Goal: Task Accomplishment & Management: Complete application form

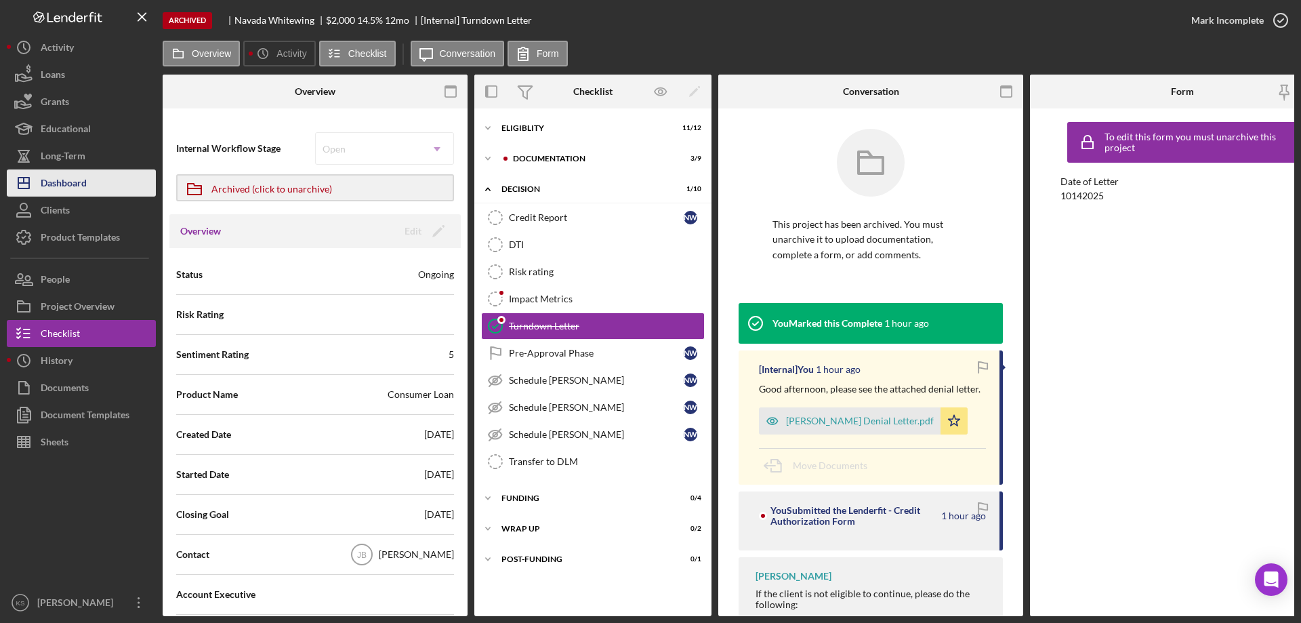
click at [77, 185] on div "Dashboard" at bounding box center [64, 184] width 46 height 31
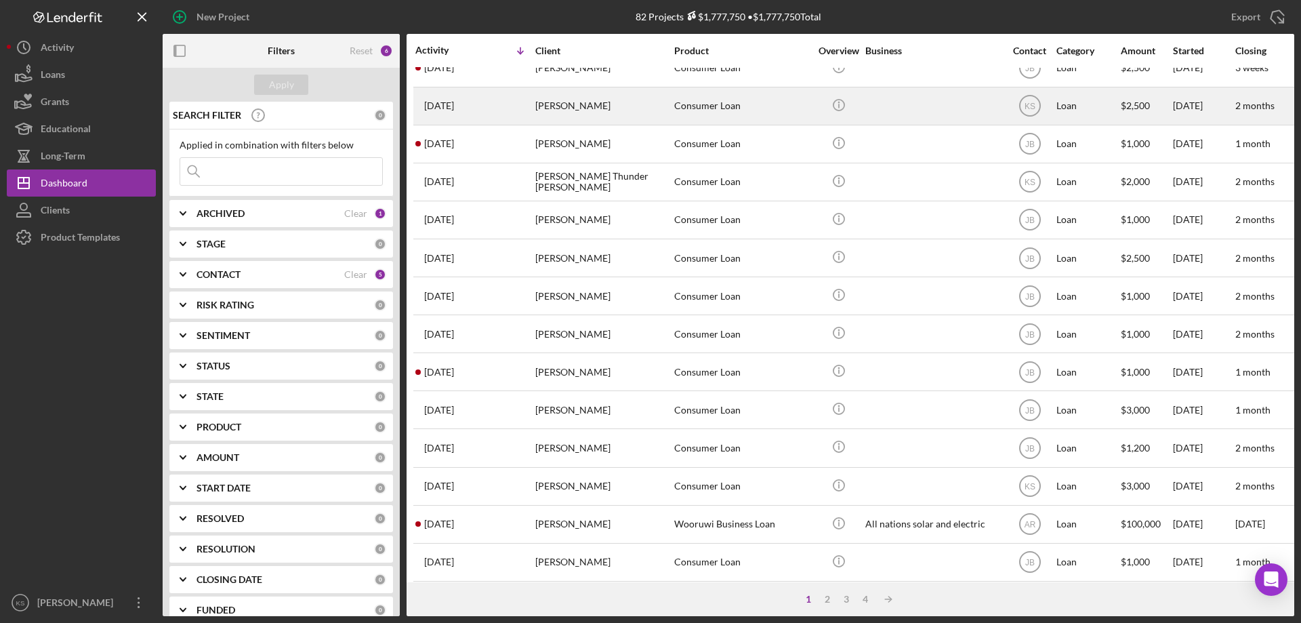
scroll to position [453, 0]
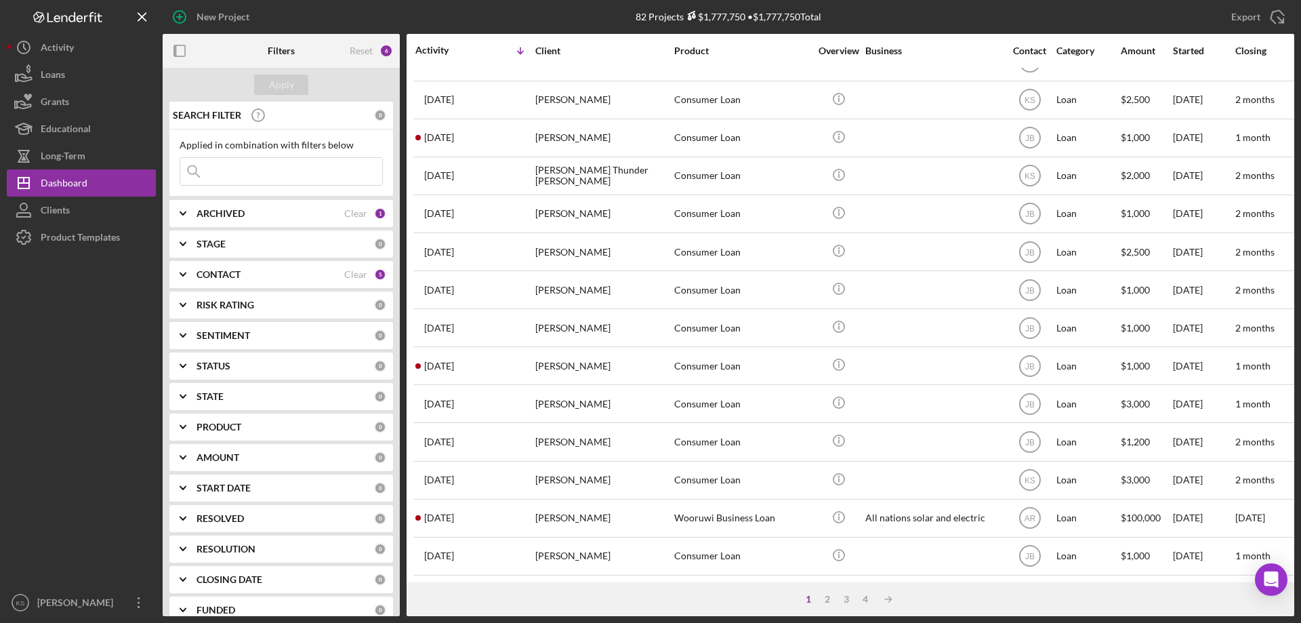
click at [257, 161] on input at bounding box center [281, 171] width 202 height 27
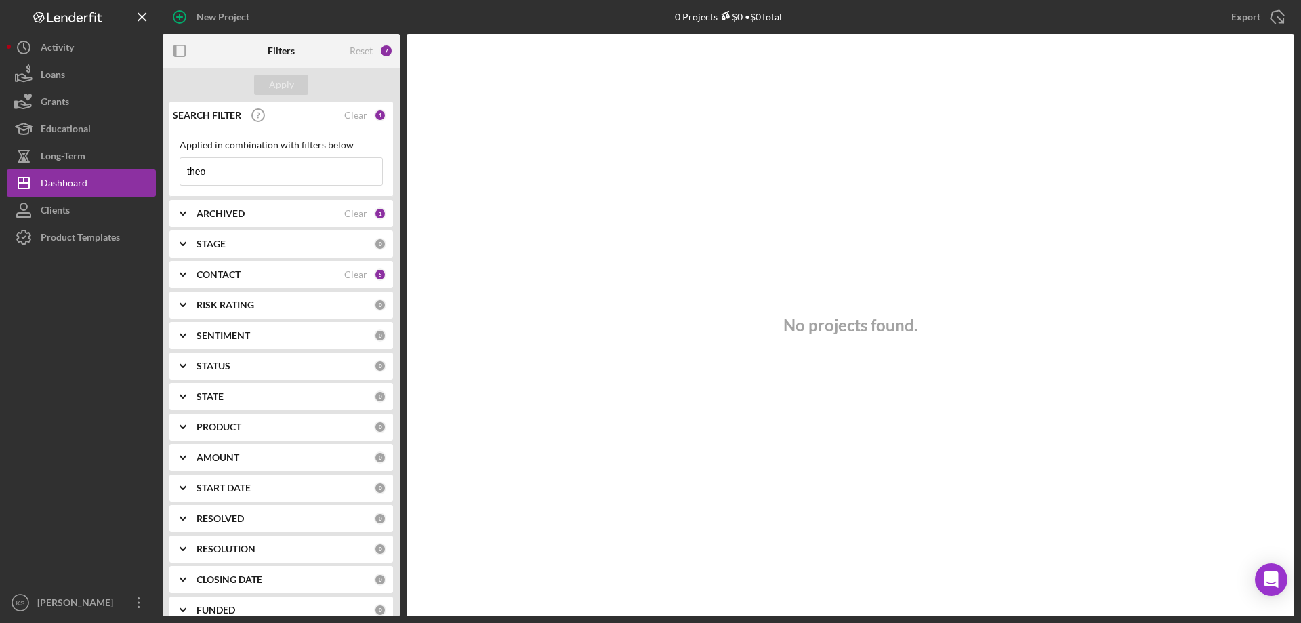
type input "theo"
click at [271, 213] on div "ARCHIVED" at bounding box center [271, 213] width 148 height 11
click at [211, 288] on label "Archived" at bounding box center [292, 291] width 182 height 14
click at [194, 288] on input "Archived" at bounding box center [187, 291] width 14 height 14
checkbox input "true"
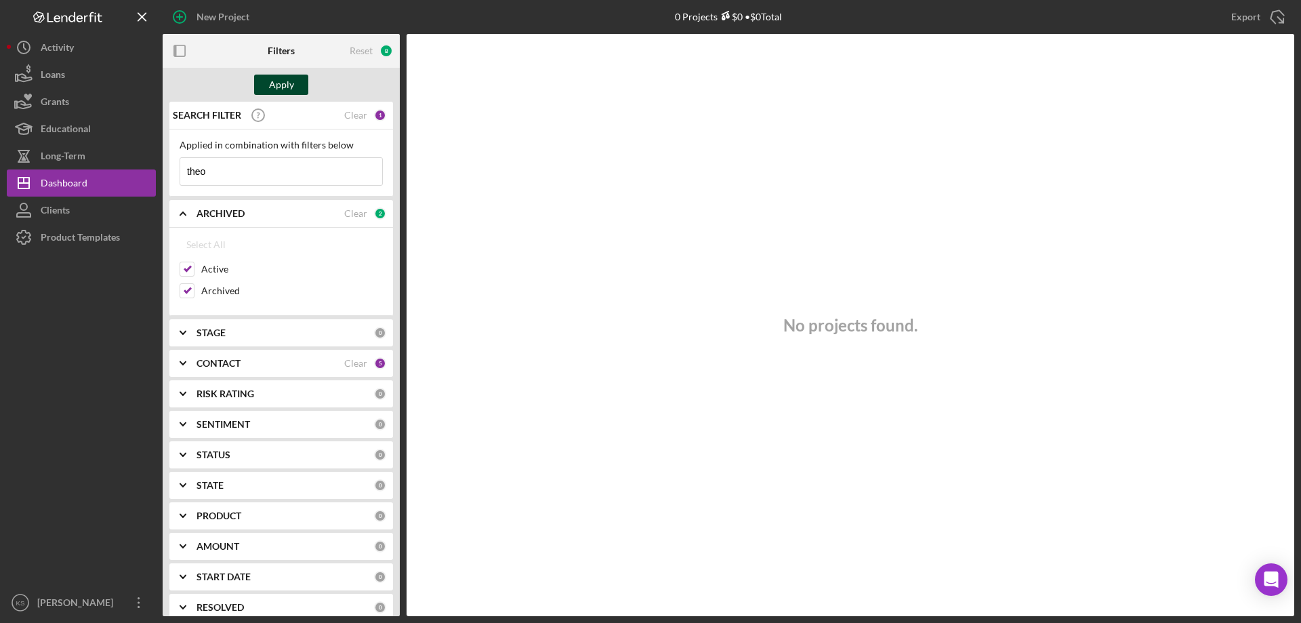
click at [290, 91] on div "Apply" at bounding box center [281, 85] width 25 height 20
click at [281, 357] on div "CONTACT Clear 5" at bounding box center [292, 363] width 190 height 27
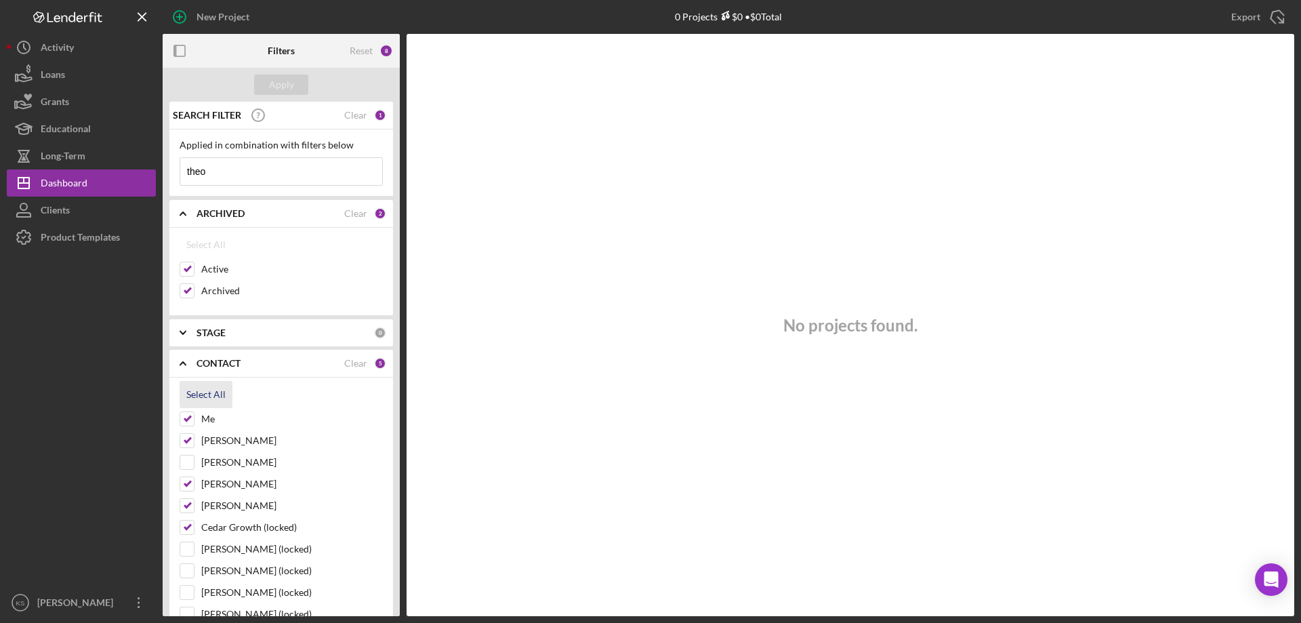
click at [192, 392] on div "Select All" at bounding box center [205, 394] width 39 height 27
checkbox input "true"
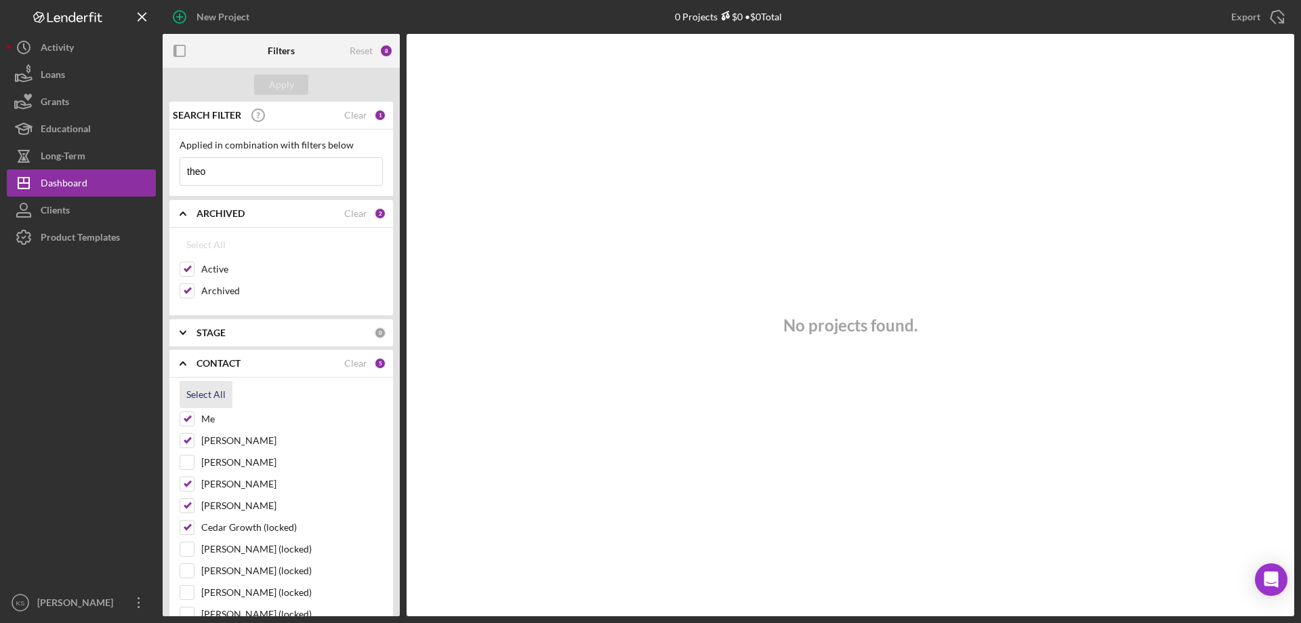
checkbox input "true"
click at [284, 79] on div "Apply" at bounding box center [281, 85] width 25 height 20
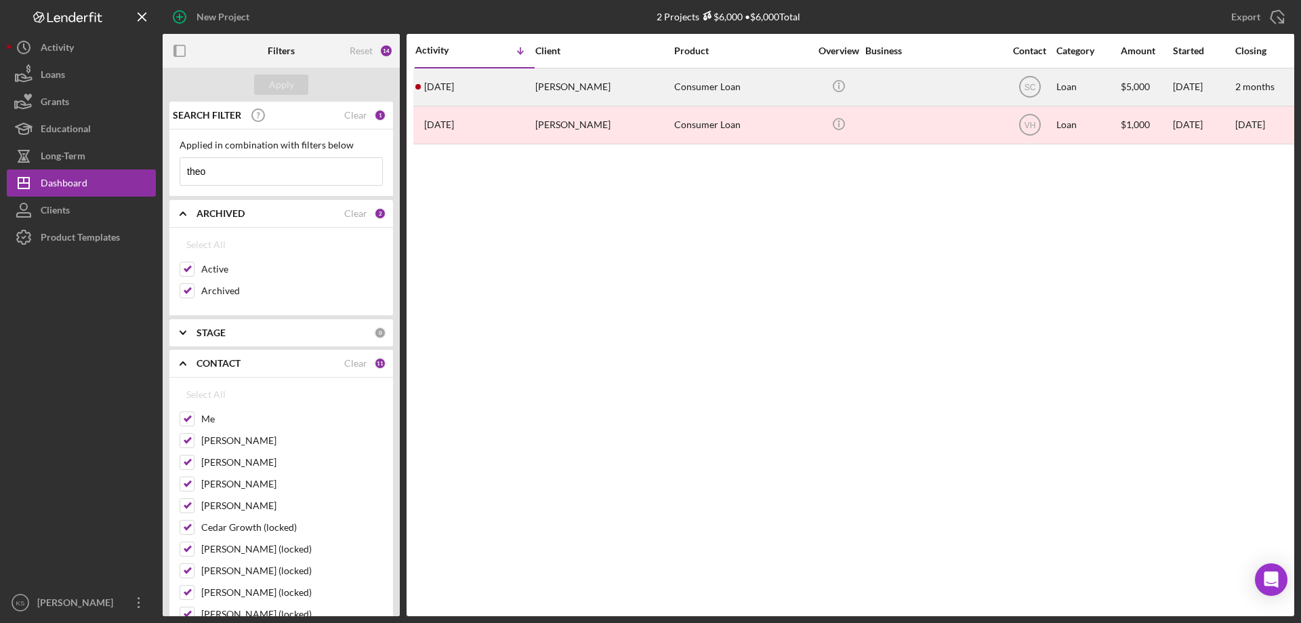
click at [632, 89] on div "[PERSON_NAME]" at bounding box center [603, 87] width 136 height 36
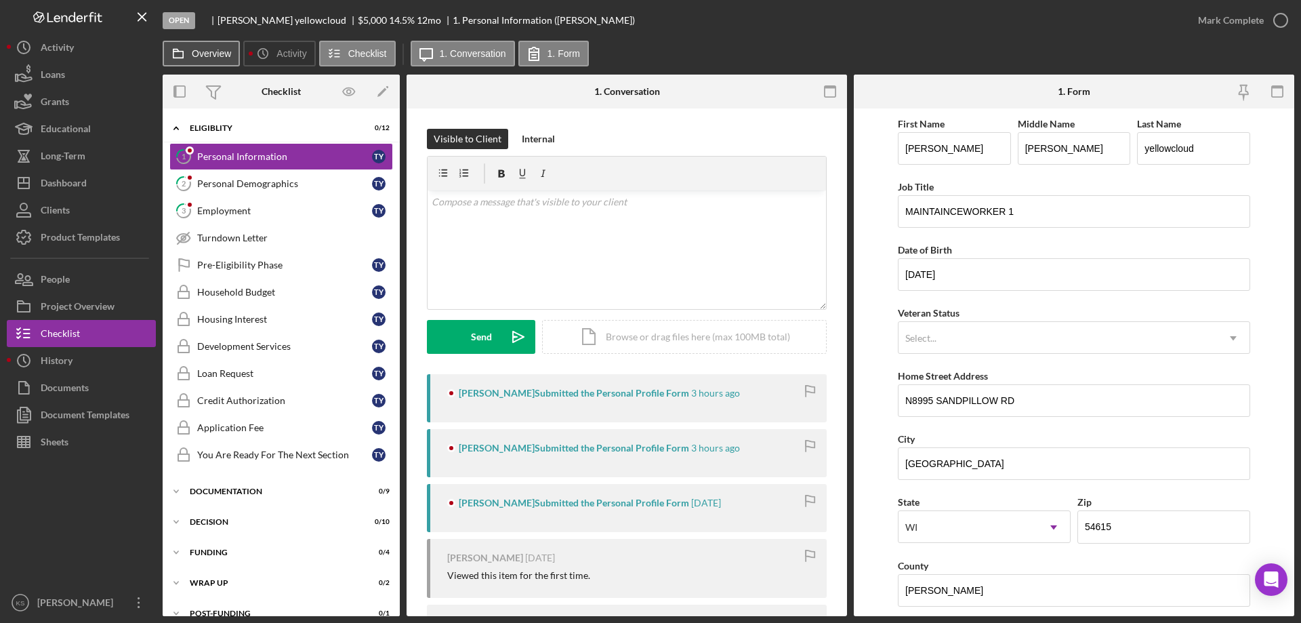
click at [210, 56] on label "Overview" at bounding box center [211, 53] width 39 height 11
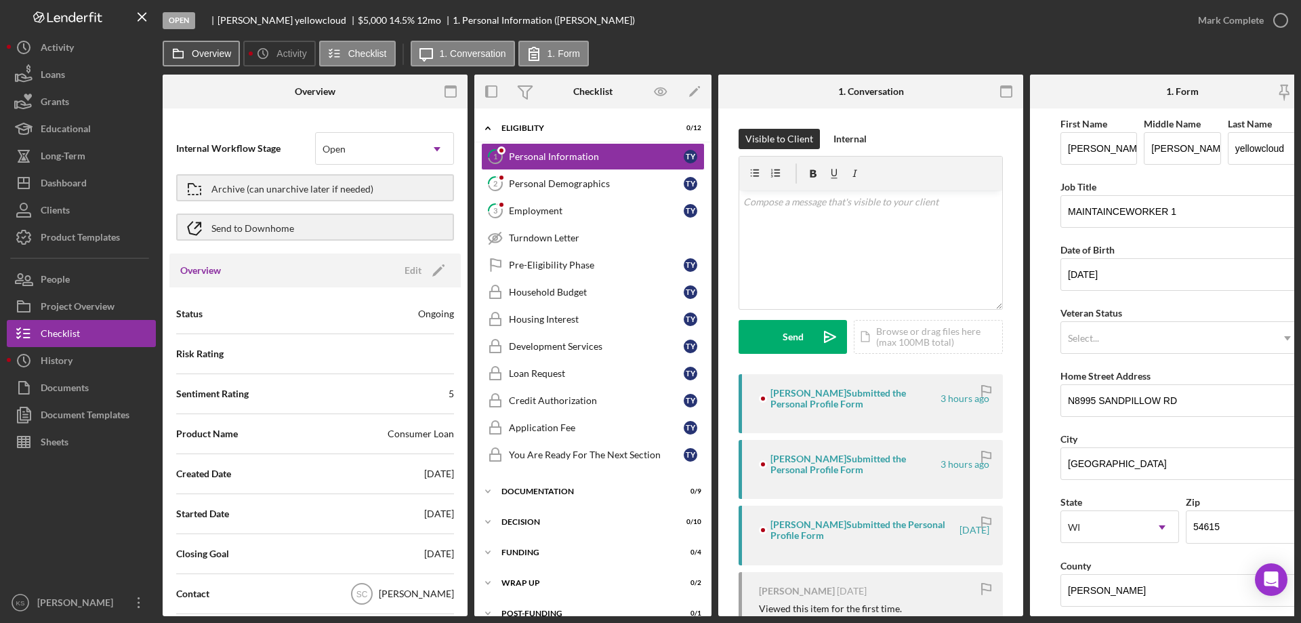
click at [205, 56] on label "Overview" at bounding box center [211, 53] width 39 height 11
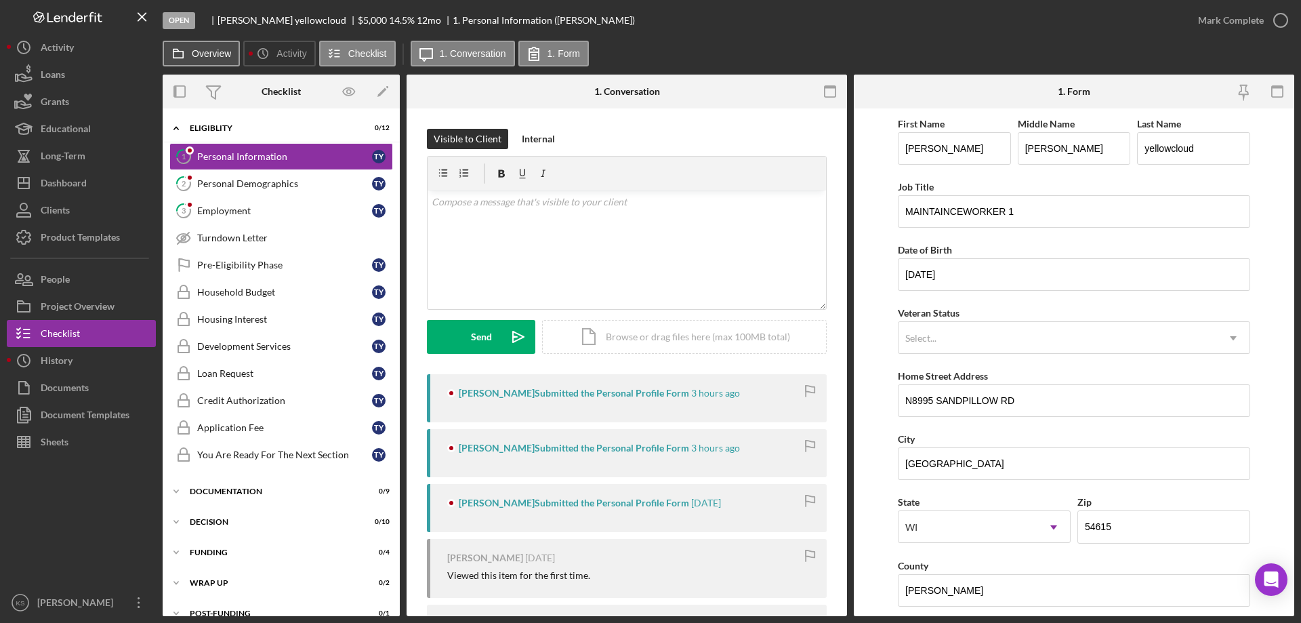
click at [205, 56] on label "Overview" at bounding box center [211, 53] width 39 height 11
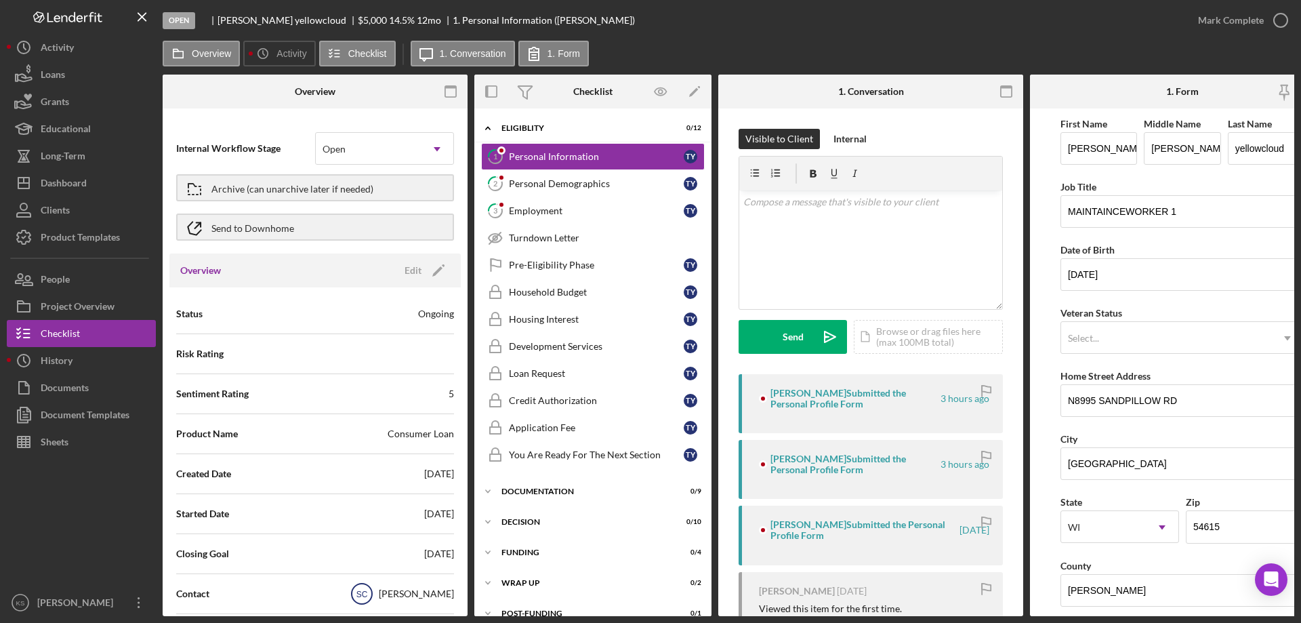
click at [372, 593] on circle at bounding box center [362, 594] width 20 height 20
click at [368, 593] on text "SC" at bounding box center [363, 594] width 12 height 9
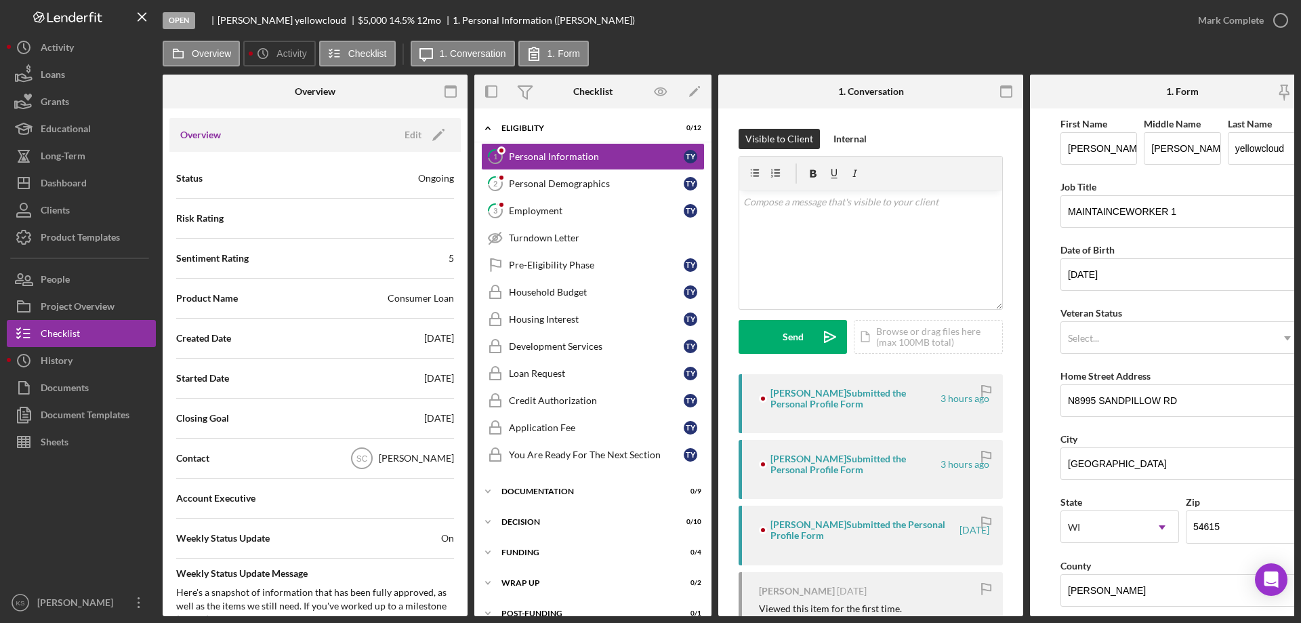
click at [426, 451] on div "[PERSON_NAME]" at bounding box center [416, 458] width 75 height 14
click at [407, 138] on div "Edit" at bounding box center [413, 135] width 17 height 20
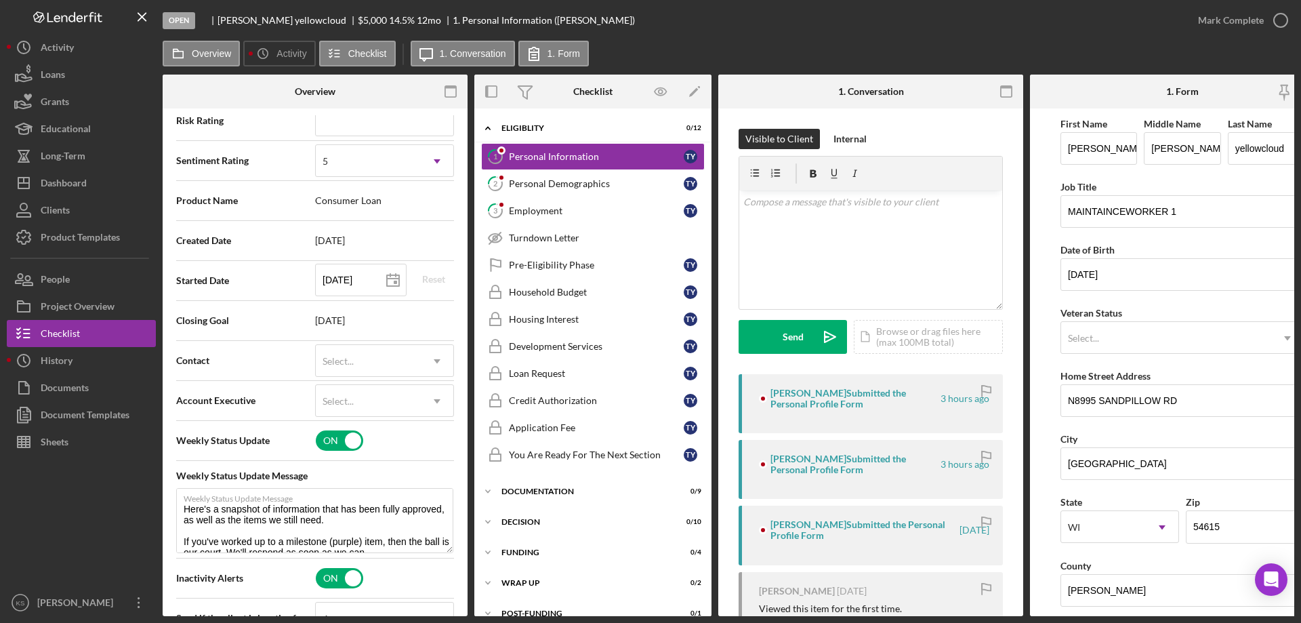
scroll to position [271, 0]
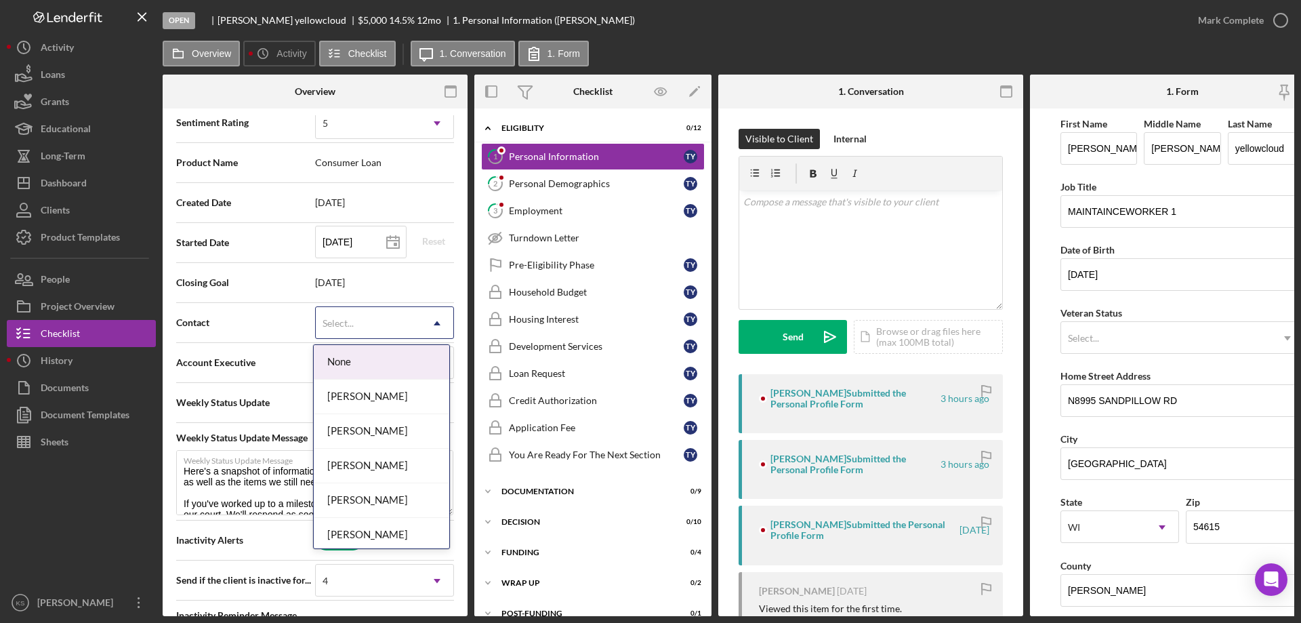
click at [382, 325] on div "Select..." at bounding box center [368, 323] width 105 height 31
click at [361, 525] on div "[PERSON_NAME]" at bounding box center [382, 535] width 136 height 35
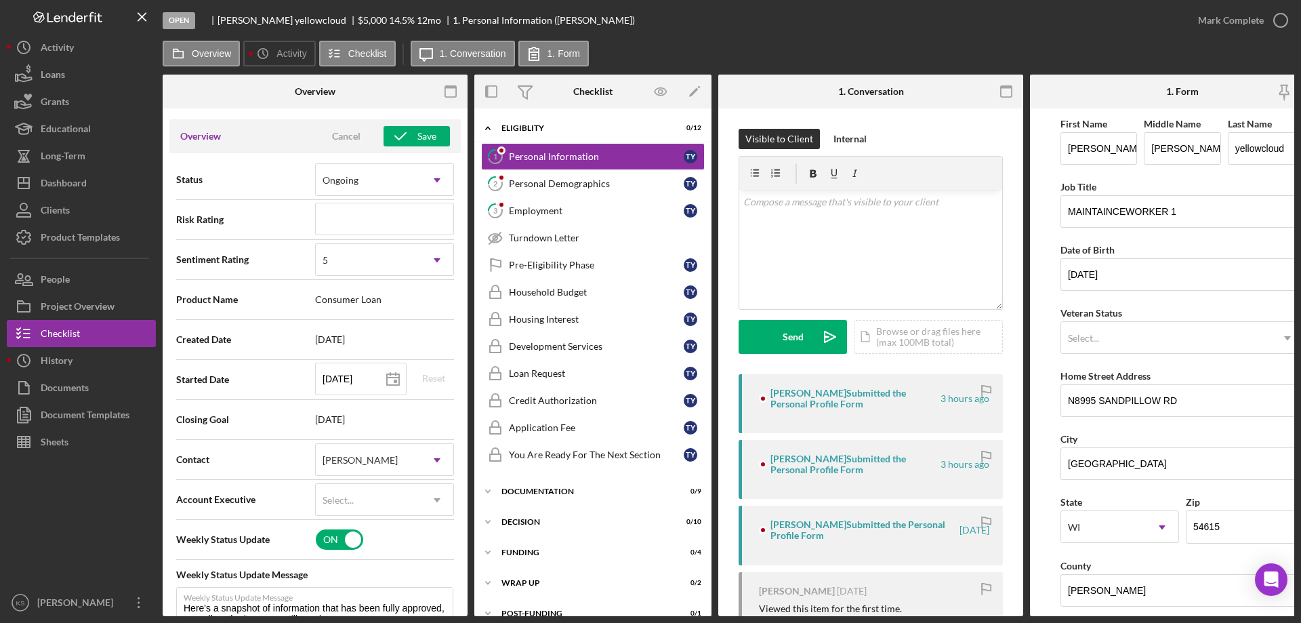
scroll to position [0, 0]
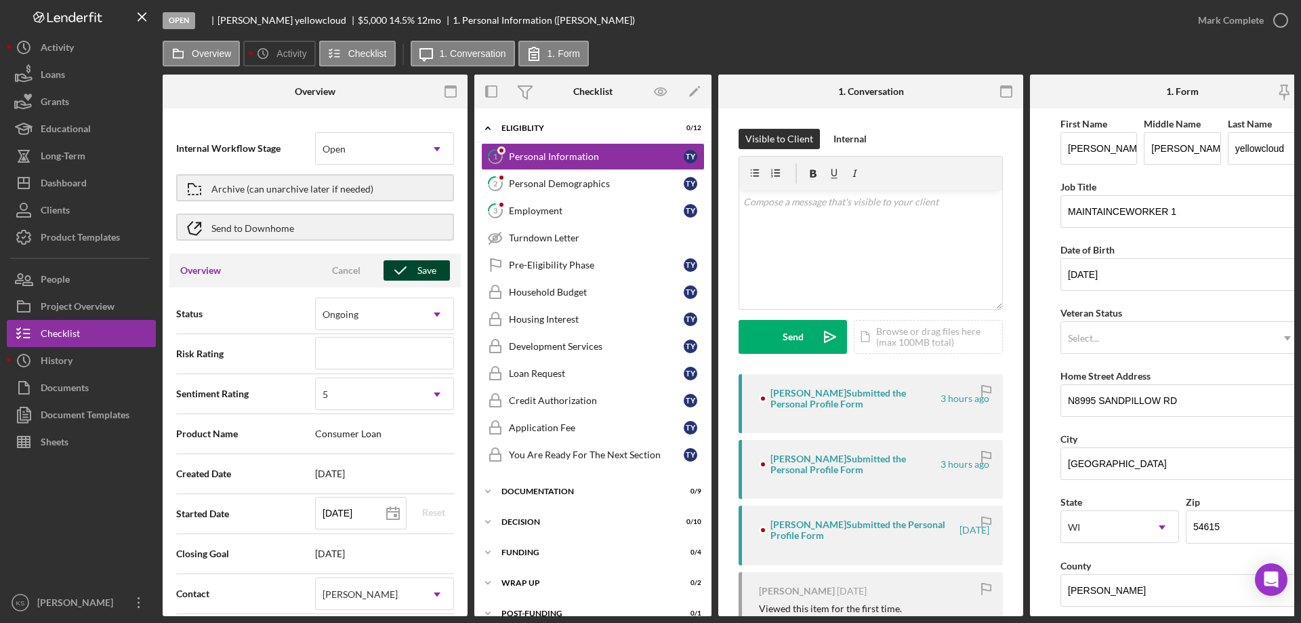
click at [422, 275] on div "Save" at bounding box center [427, 270] width 19 height 20
type textarea "Here's a snapshot of information that has been fully approved, as well as the i…"
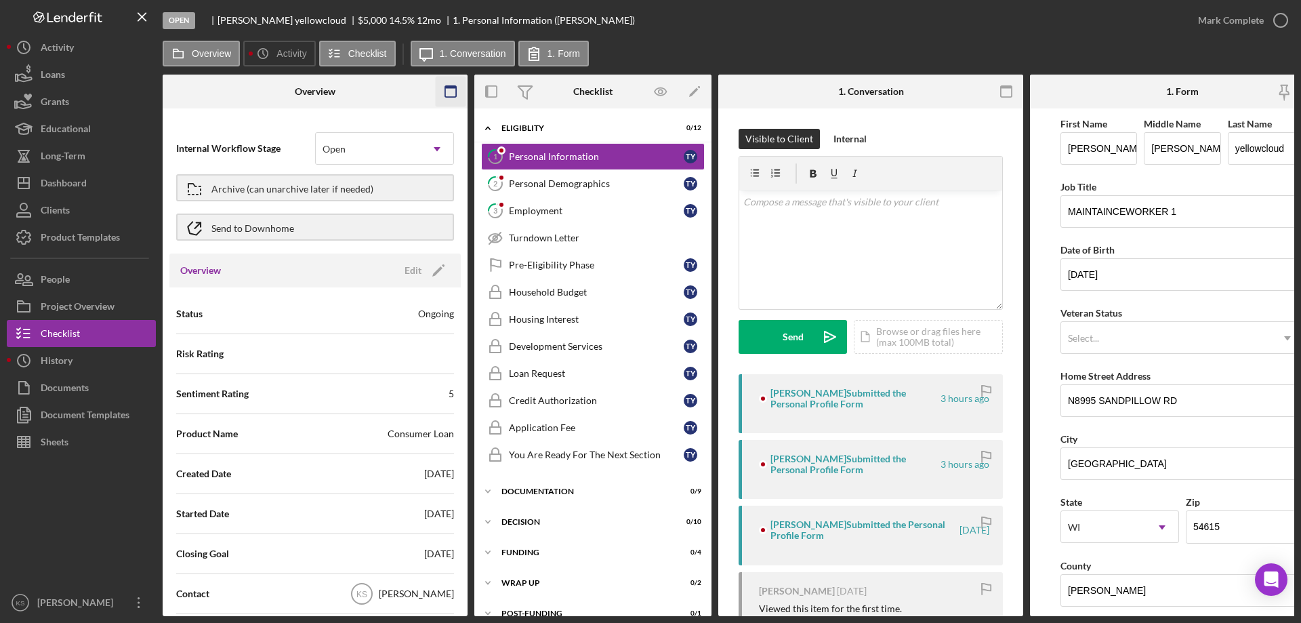
click at [445, 95] on rect "button" at bounding box center [450, 91] width 11 height 11
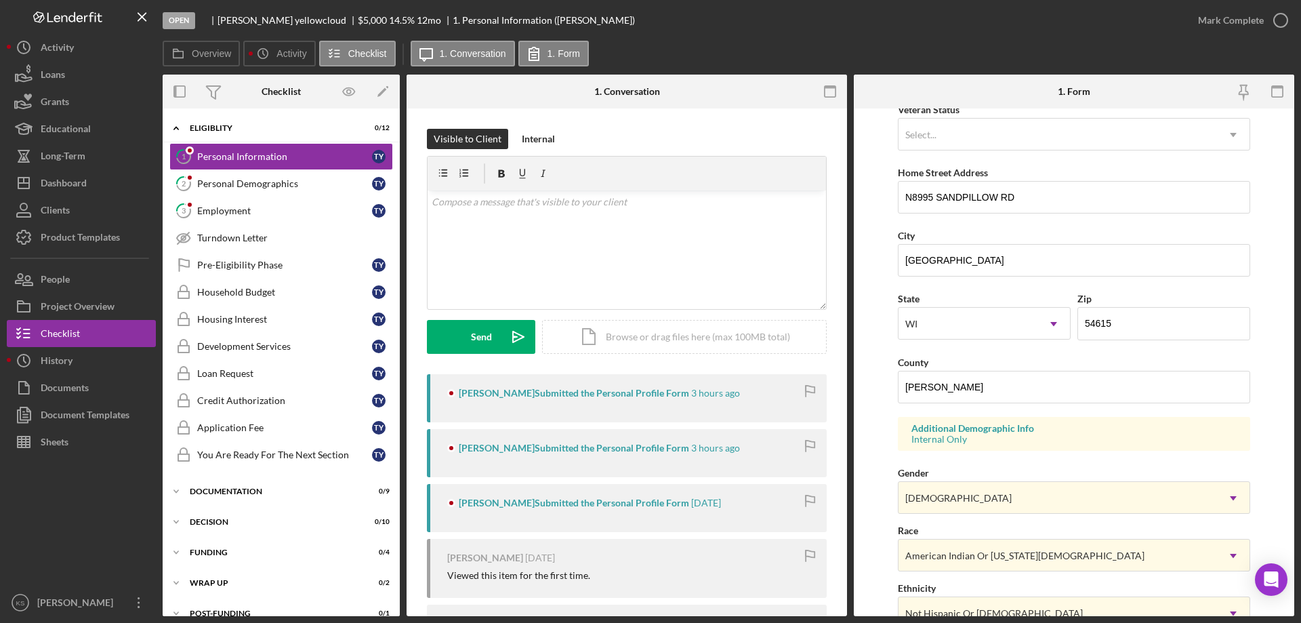
scroll to position [339, 0]
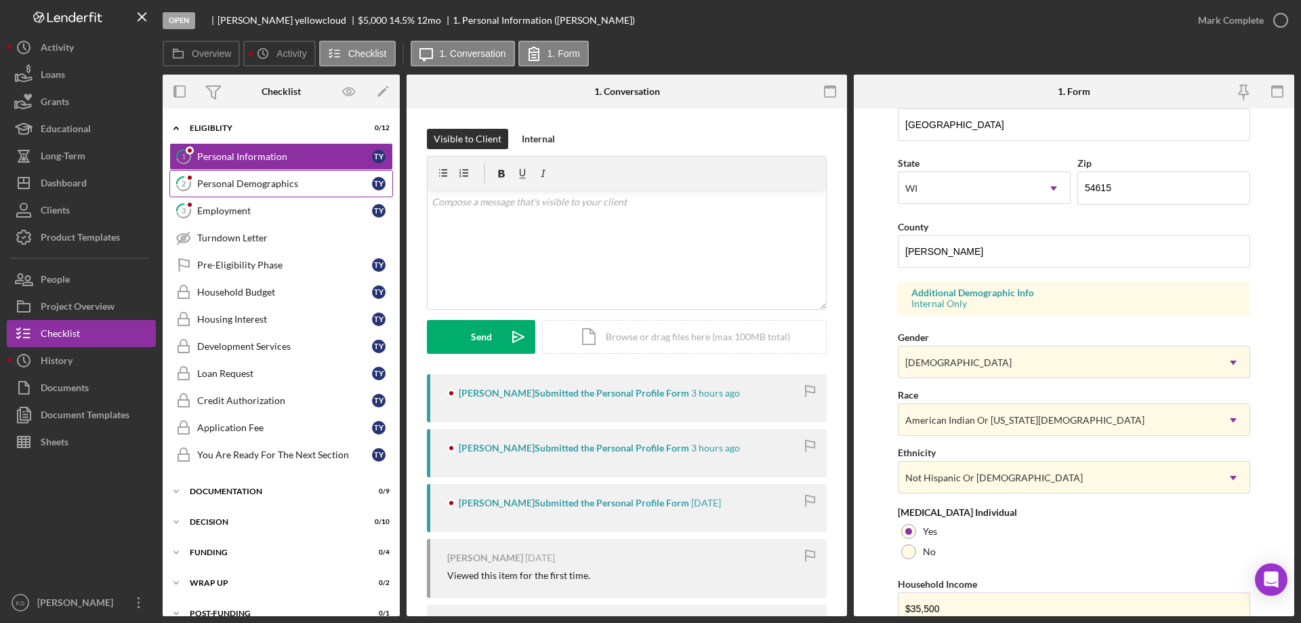
click at [268, 192] on link "2 Personal Demographics T y" at bounding box center [281, 183] width 224 height 27
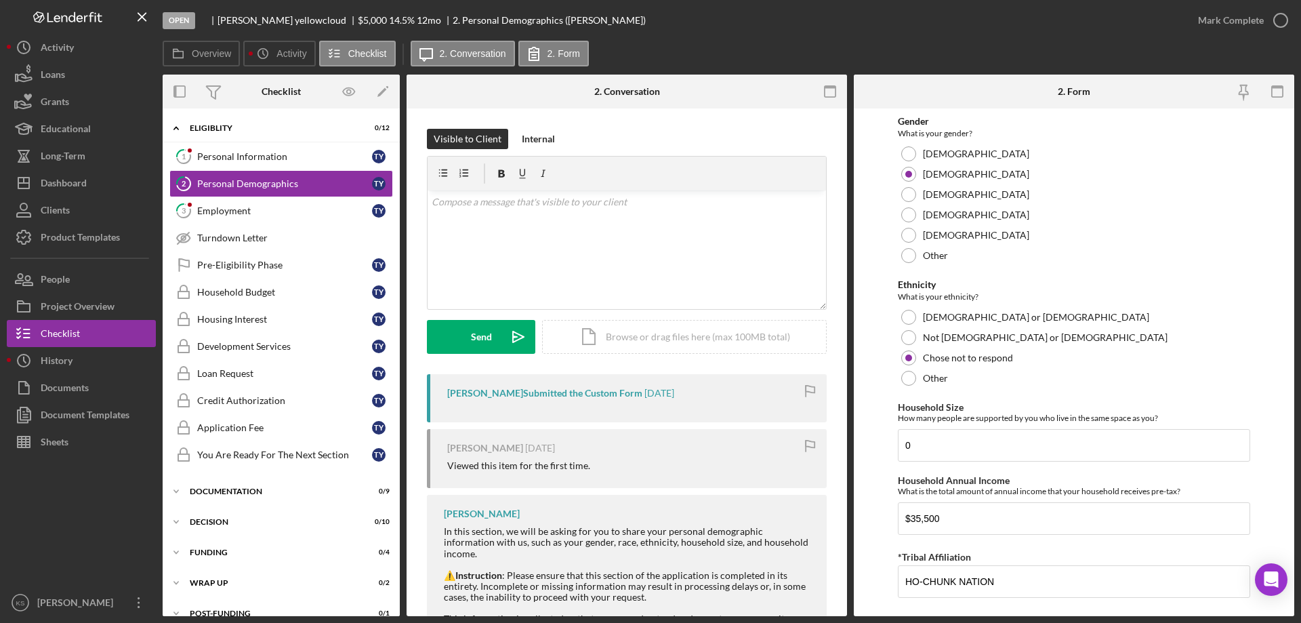
scroll to position [744, 0]
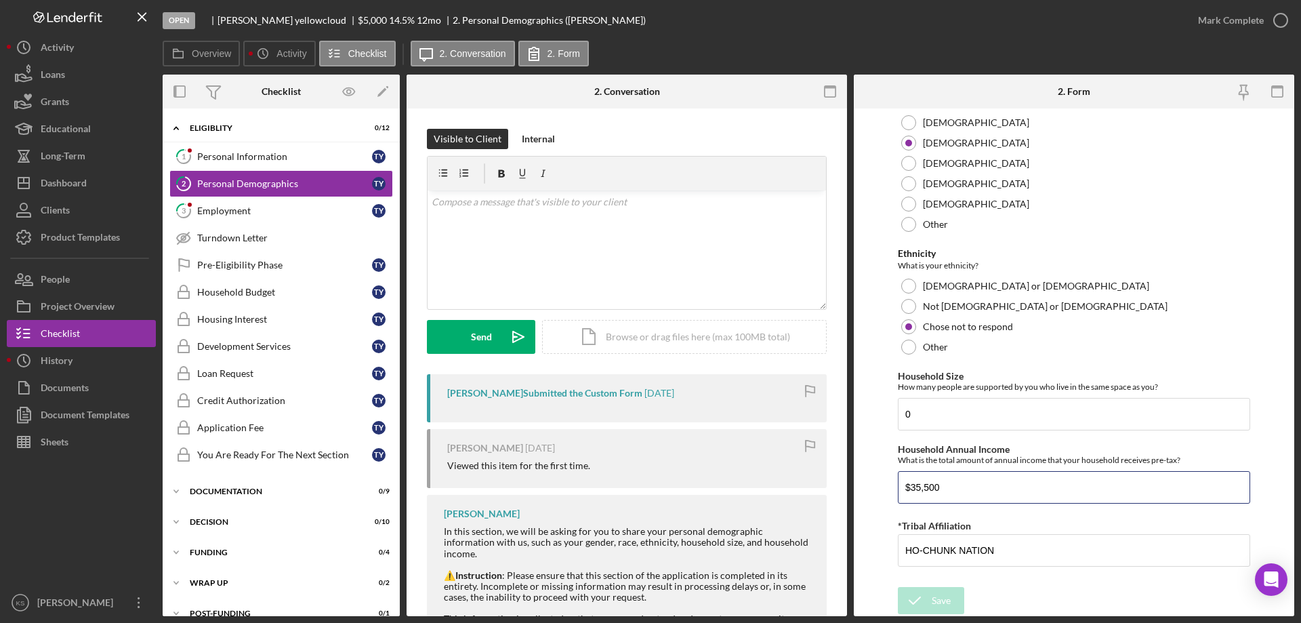
click at [870, 478] on form "Demographic Information Marital Status Please select your marital status from t…" at bounding box center [1074, 362] width 441 height 508
click at [293, 157] on div "Personal Information" at bounding box center [284, 156] width 175 height 11
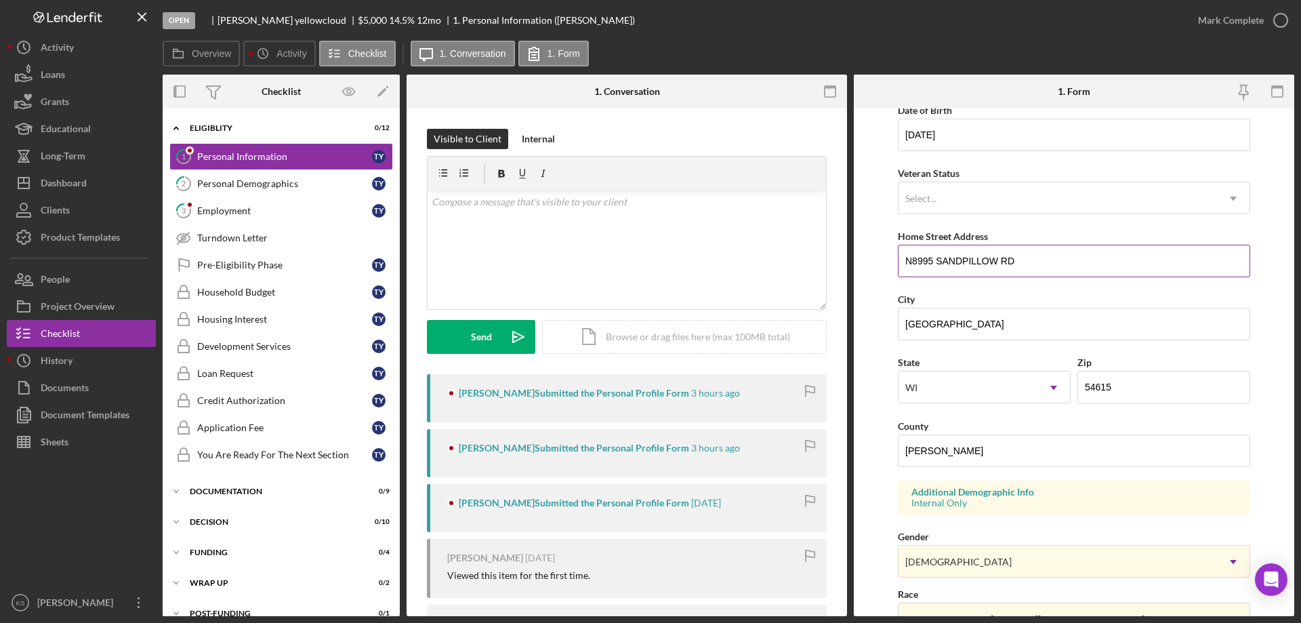
scroll to position [397, 0]
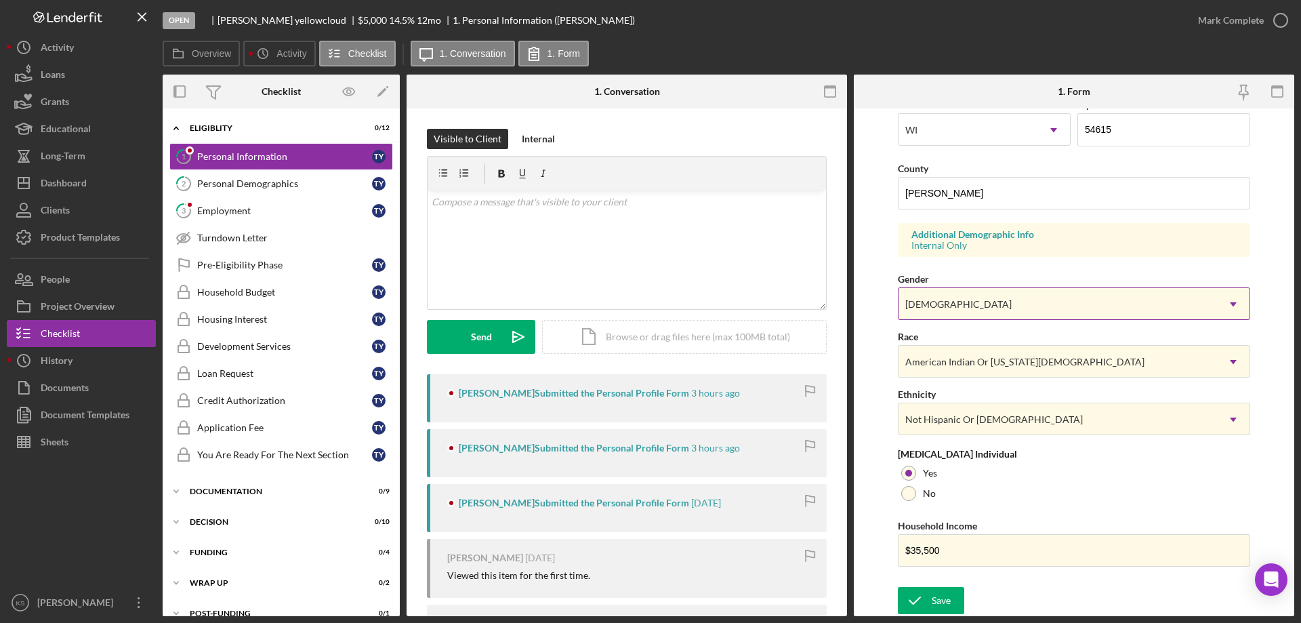
click at [973, 316] on div "[DEMOGRAPHIC_DATA]" at bounding box center [1058, 304] width 319 height 31
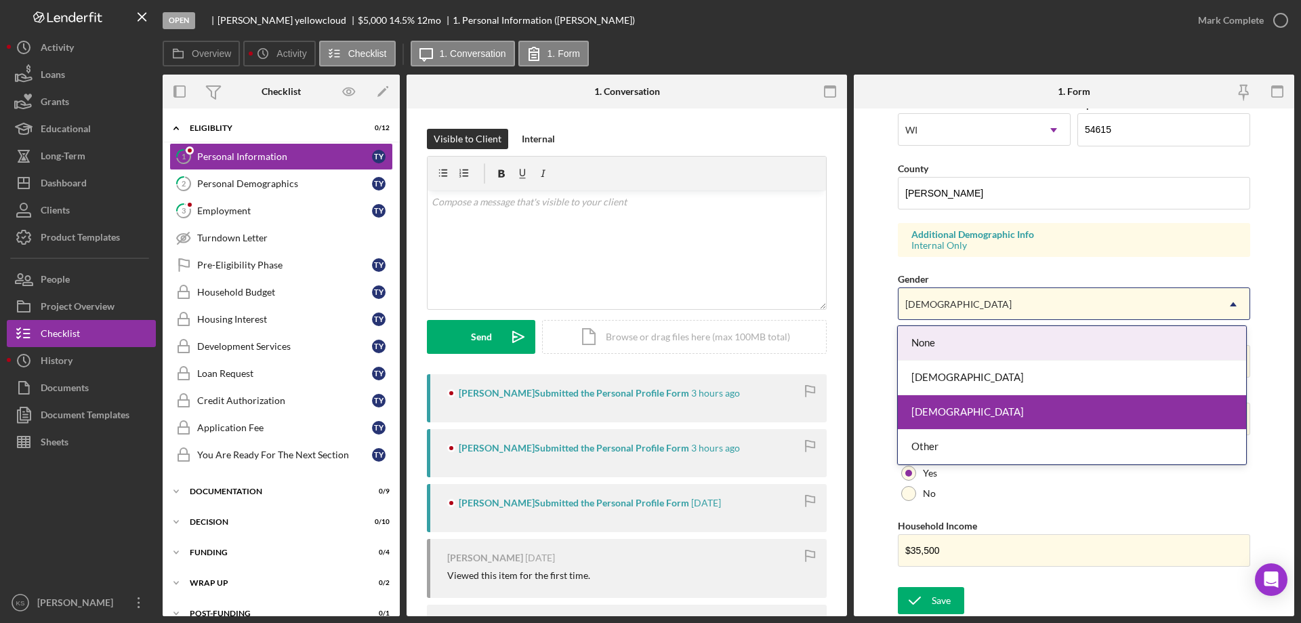
click at [876, 323] on form "First Name [PERSON_NAME] Middle Name [PERSON_NAME] Last Name yellowcloud Job Ti…" at bounding box center [1074, 362] width 441 height 508
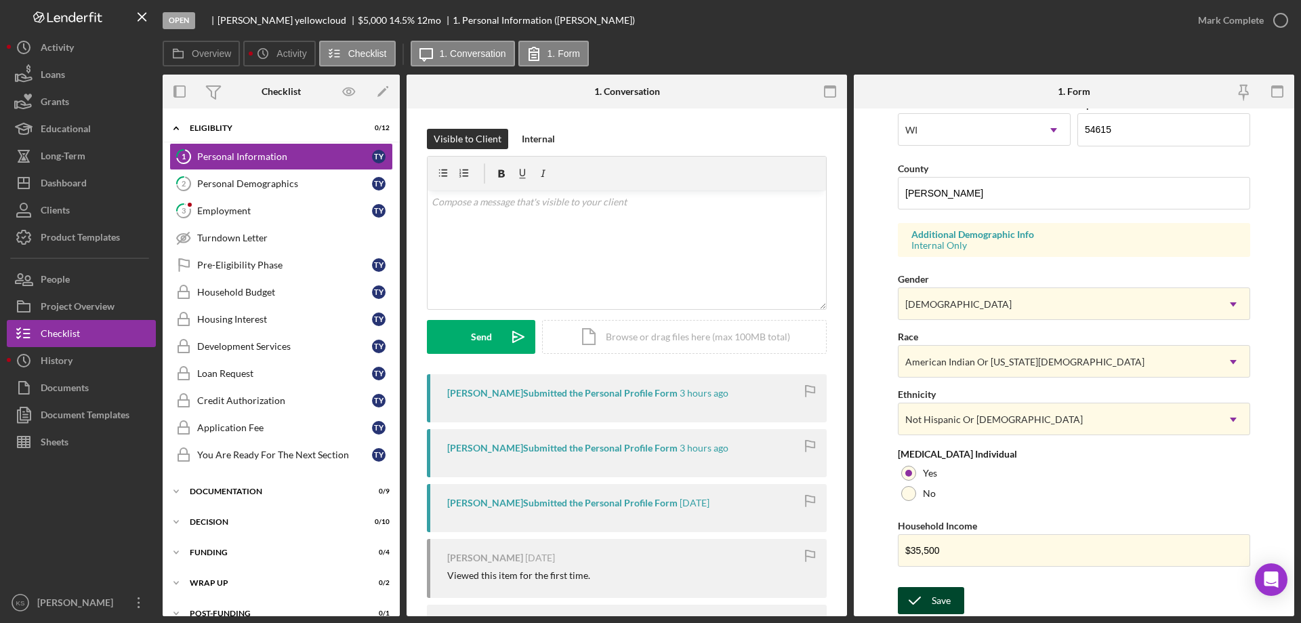
click at [947, 593] on div "Save" at bounding box center [941, 600] width 19 height 27
click at [1222, 19] on div "Mark Complete" at bounding box center [1231, 20] width 66 height 27
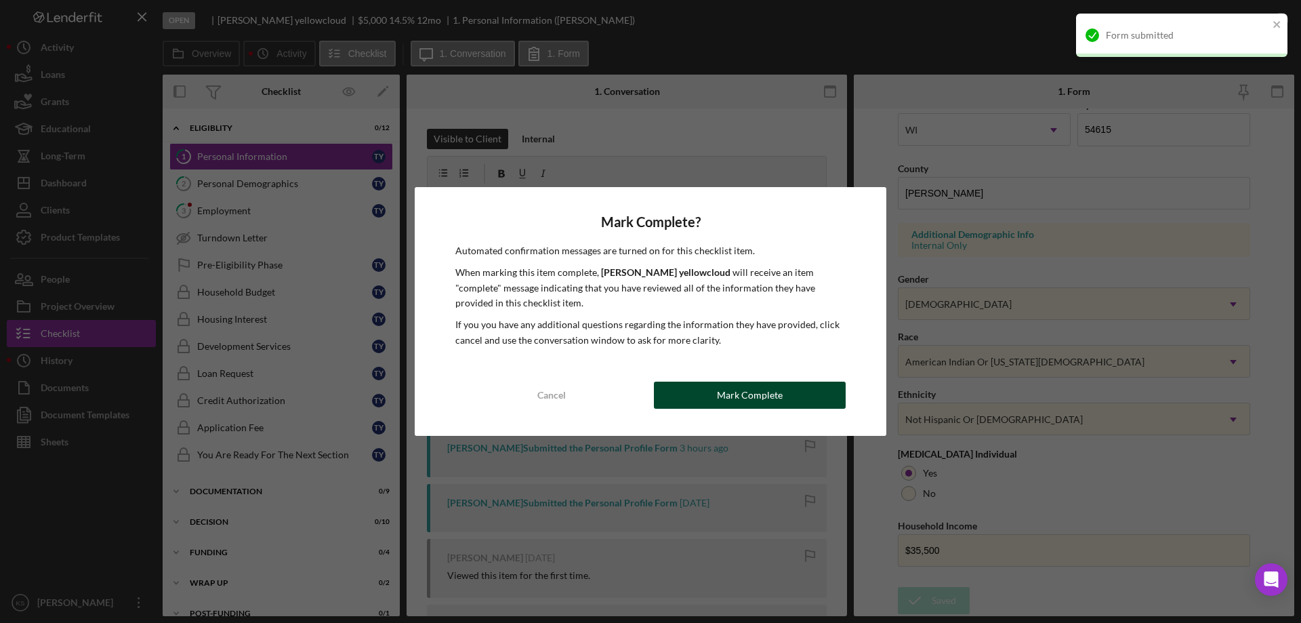
click at [789, 392] on button "Mark Complete" at bounding box center [750, 395] width 192 height 27
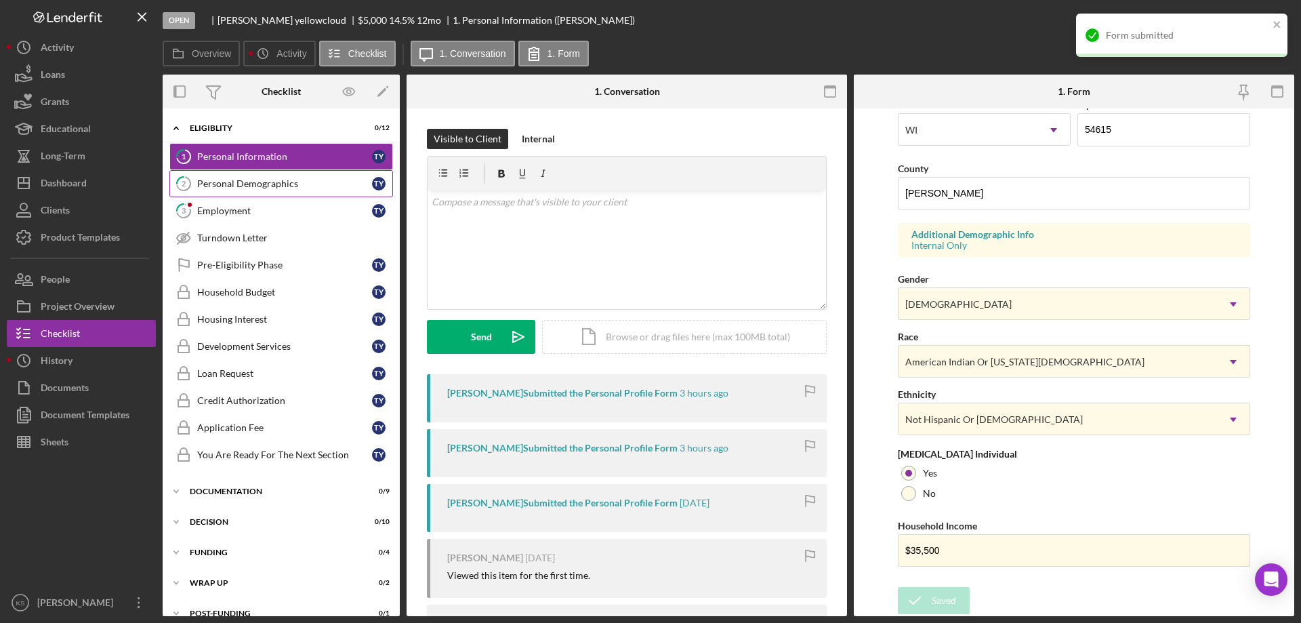
click at [251, 182] on div "Personal Demographics" at bounding box center [284, 183] width 175 height 11
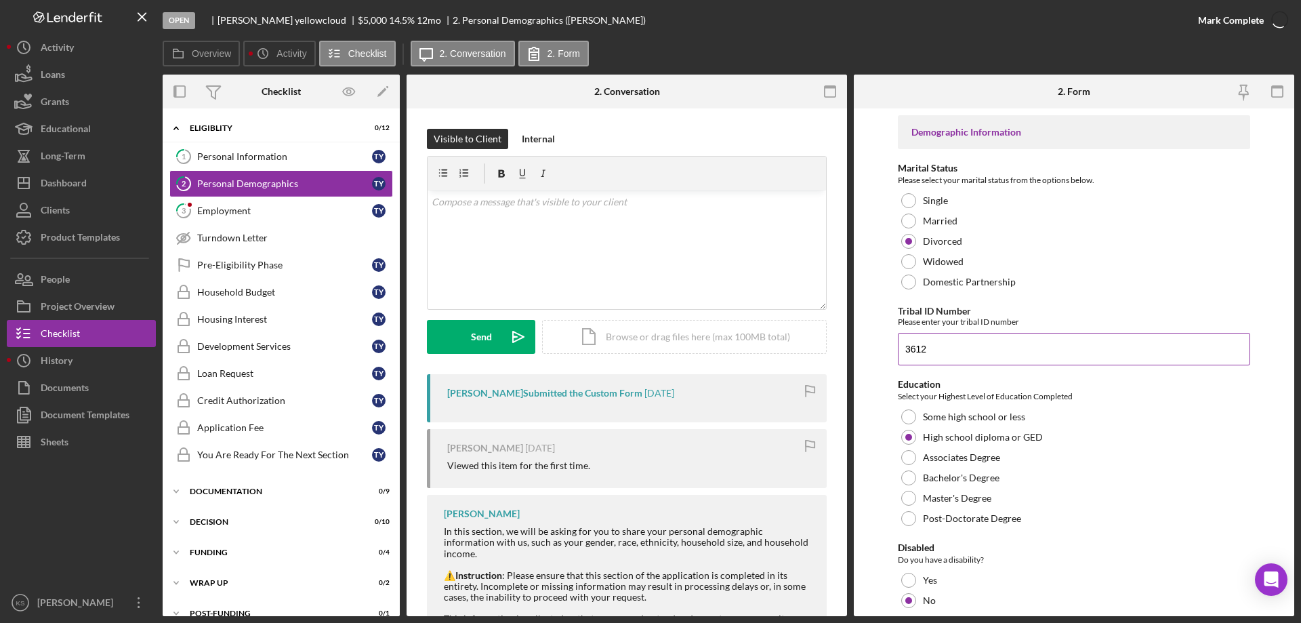
scroll to position [339, 0]
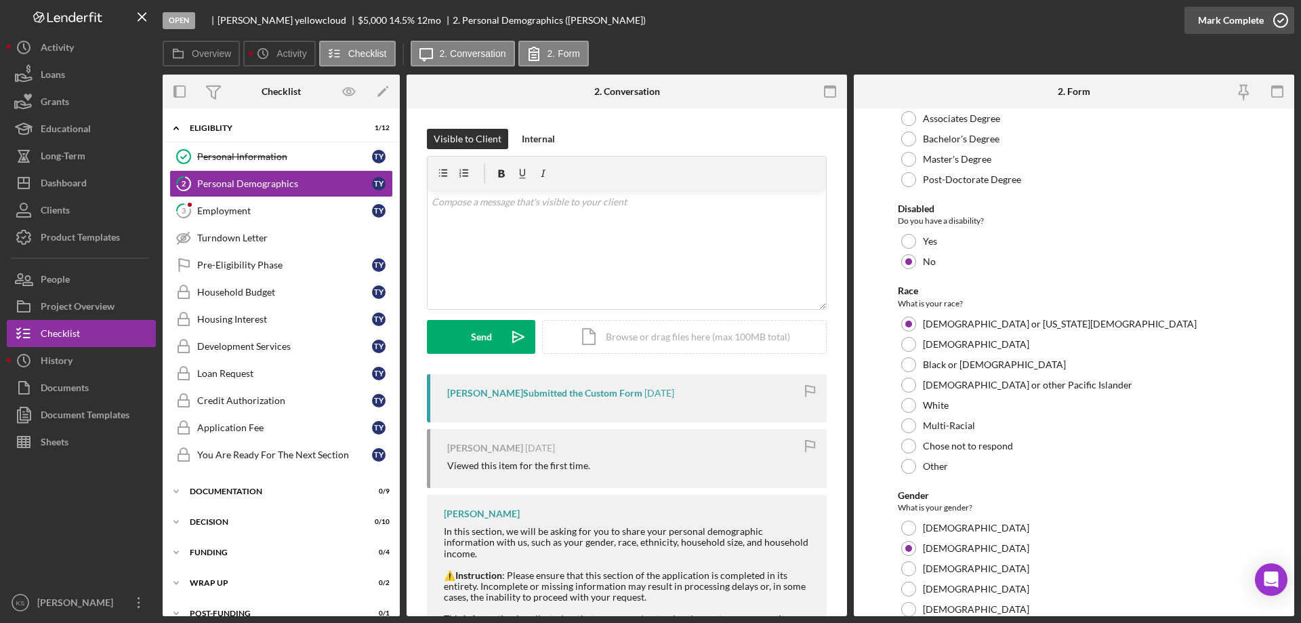
click at [1221, 14] on div "Mark Complete" at bounding box center [1231, 20] width 66 height 27
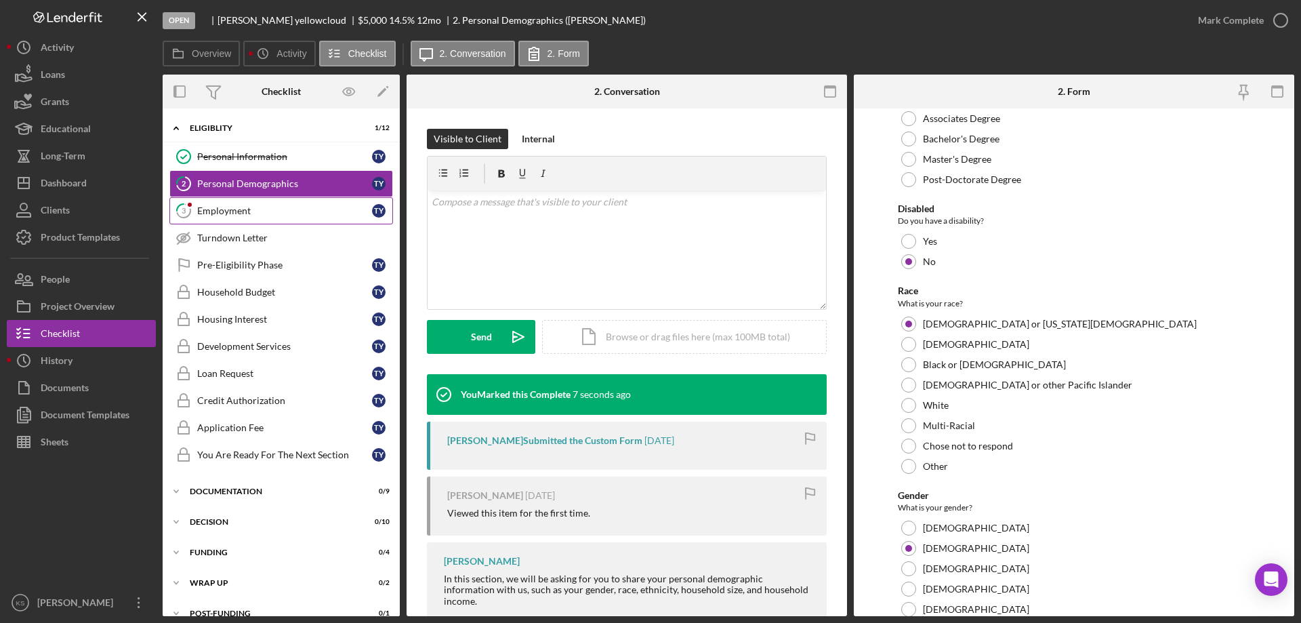
scroll to position [393, 0]
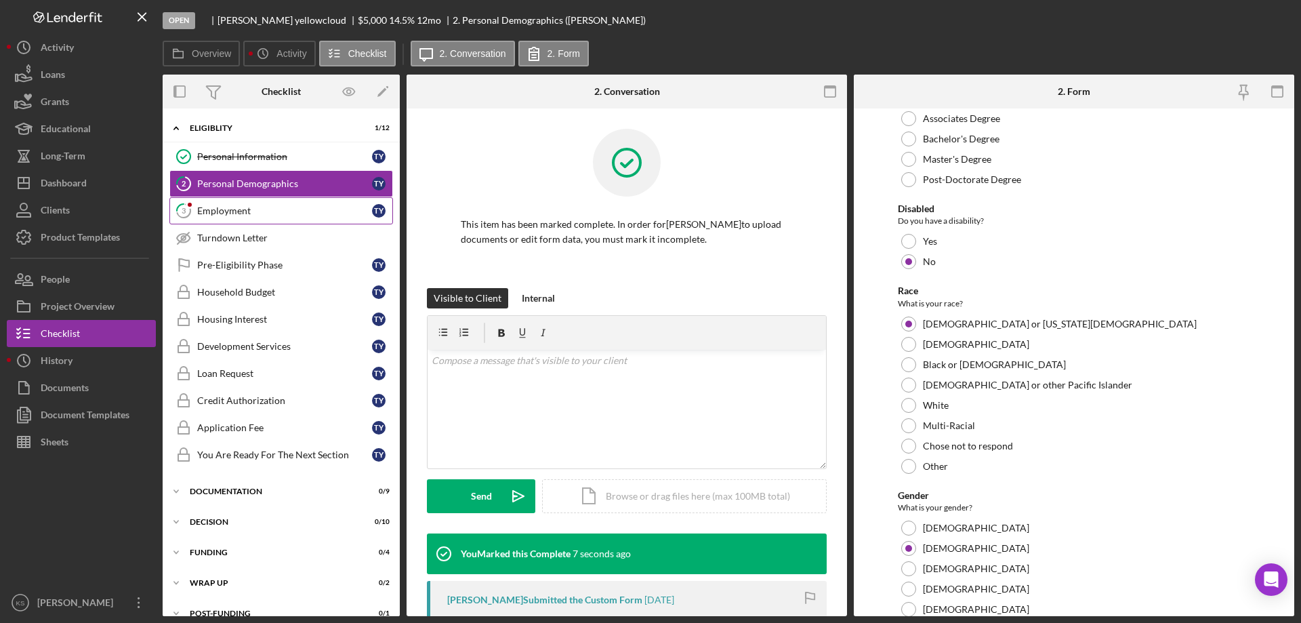
click at [258, 208] on div "Employment" at bounding box center [284, 210] width 175 height 11
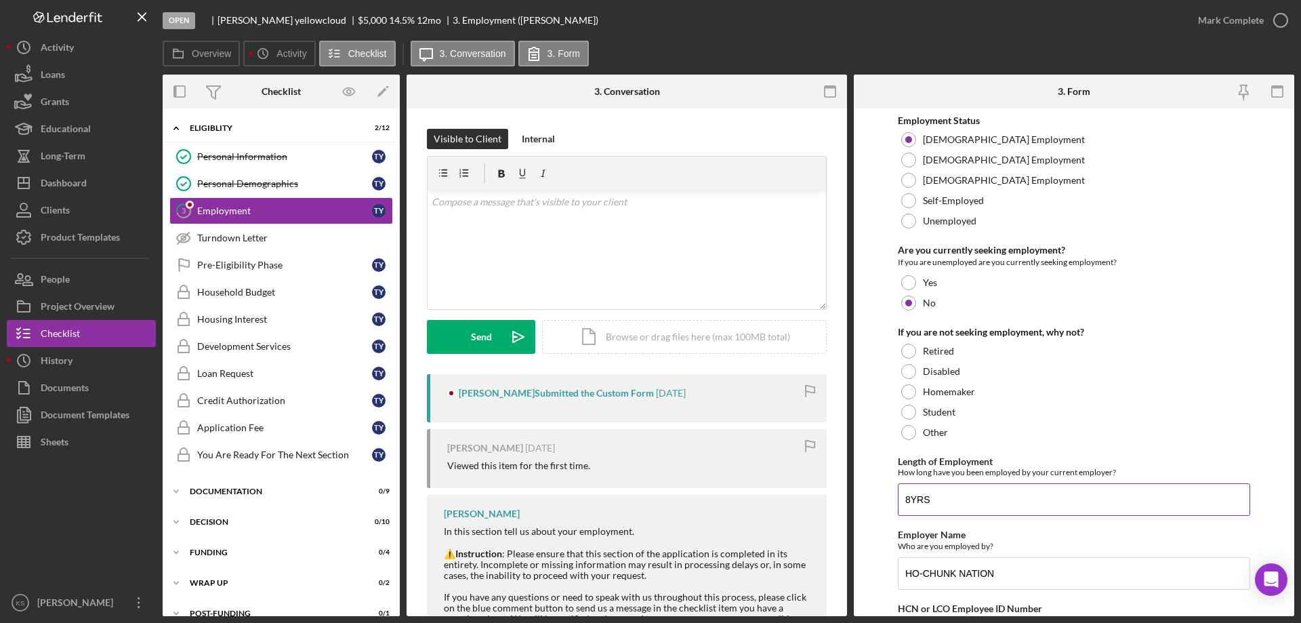
scroll to position [96, 0]
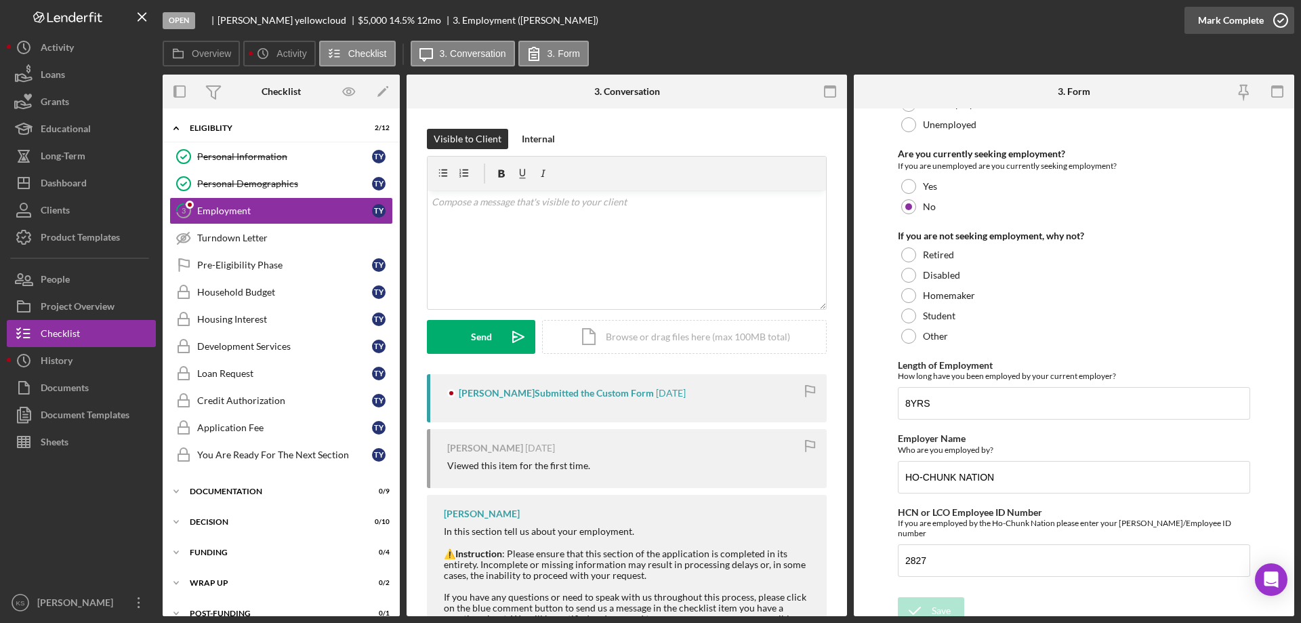
click at [1236, 18] on div "Mark Complete" at bounding box center [1231, 20] width 66 height 27
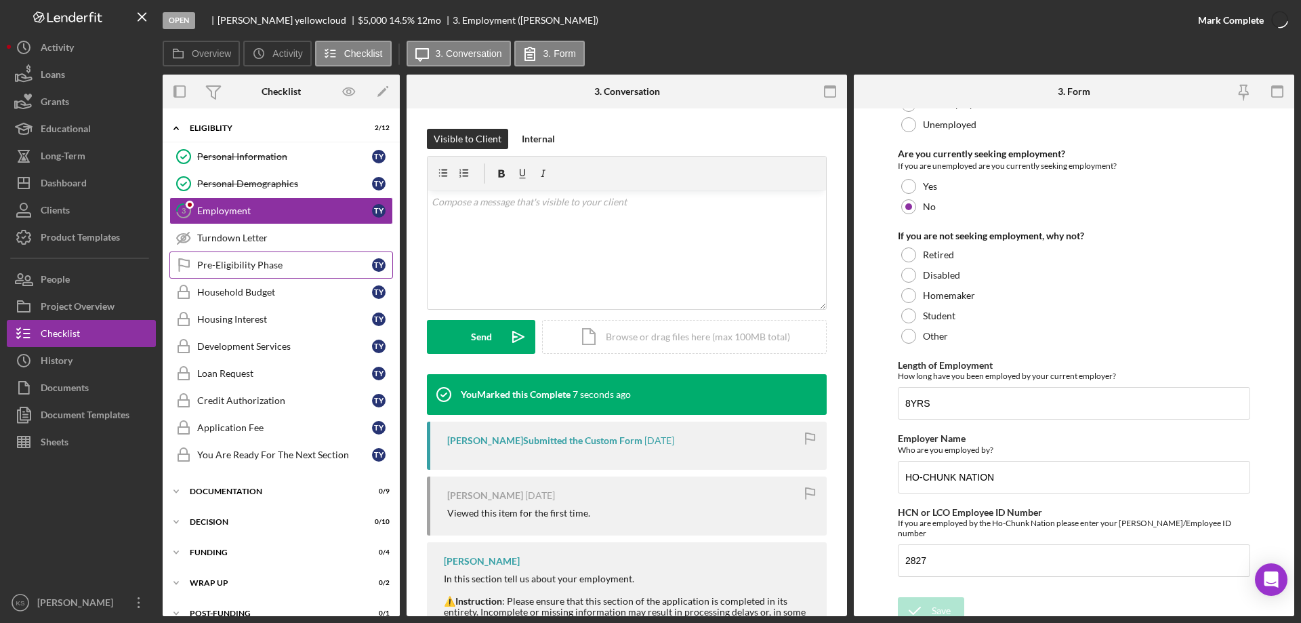
click at [266, 268] on div "Pre-Eligibility Phase" at bounding box center [284, 265] width 175 height 11
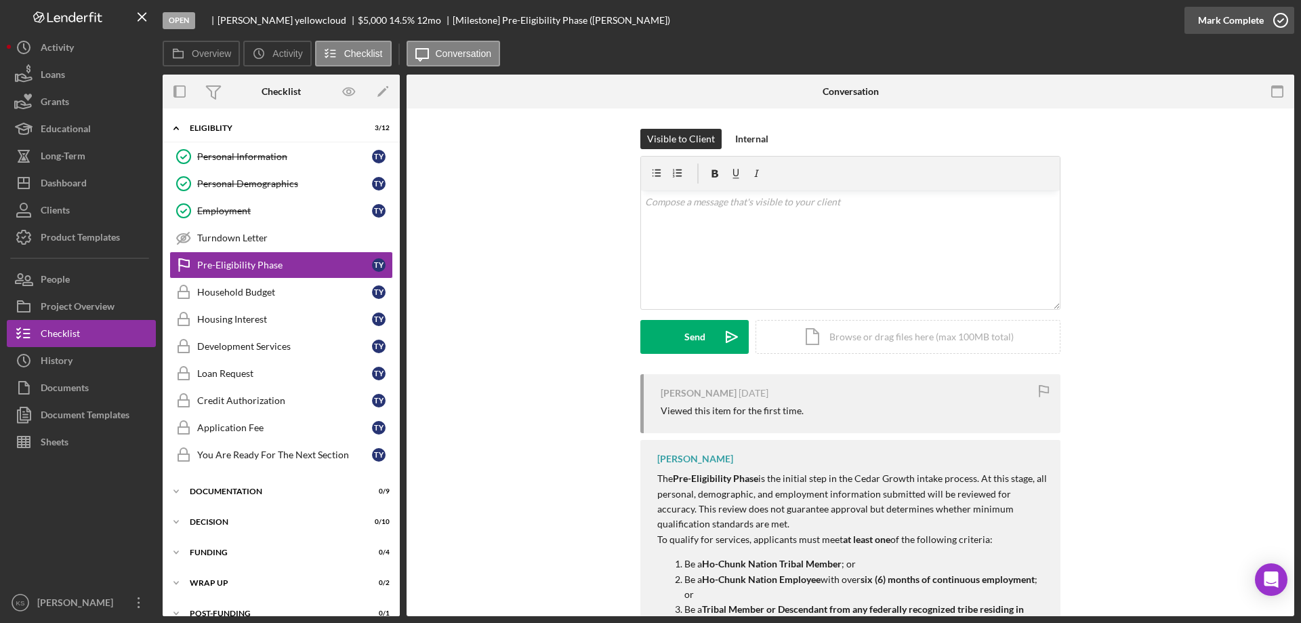
click at [1228, 26] on div "Mark Complete" at bounding box center [1231, 20] width 66 height 27
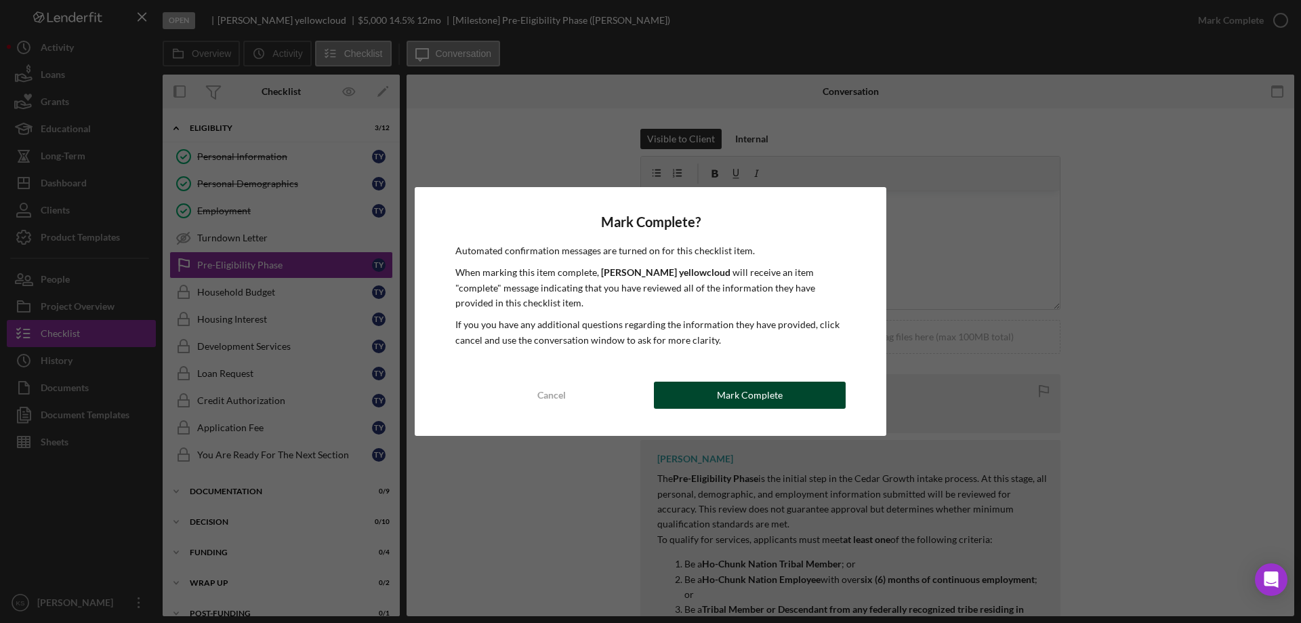
click at [781, 384] on div "Mark Complete" at bounding box center [750, 395] width 66 height 27
